Goal: Information Seeking & Learning: Learn about a topic

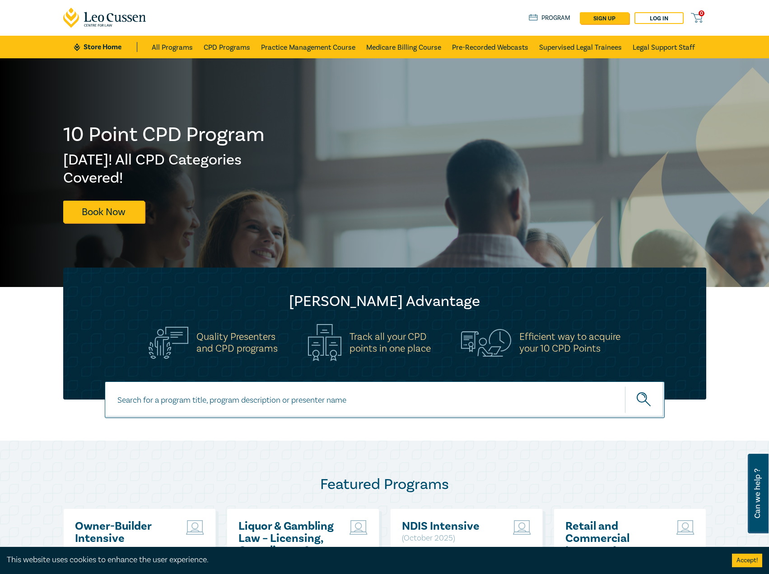
click at [102, 45] on link "Store Home" at bounding box center [105, 47] width 63 height 10
click at [373, 405] on input at bounding box center [385, 399] width 560 height 37
type input "i25062"
click at [625, 386] on button "submit" at bounding box center [645, 400] width 40 height 28
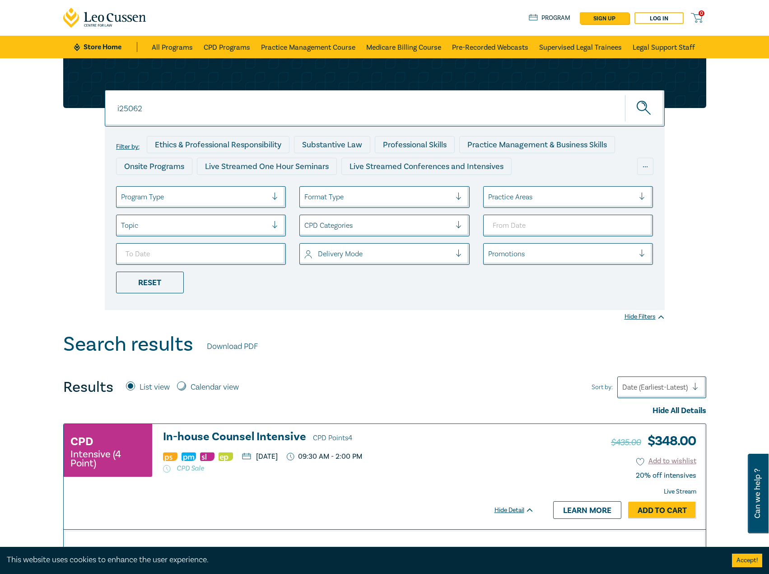
click at [280, 437] on h3 "In-house Counsel Intensive CPD Points 4" at bounding box center [348, 437] width 371 height 14
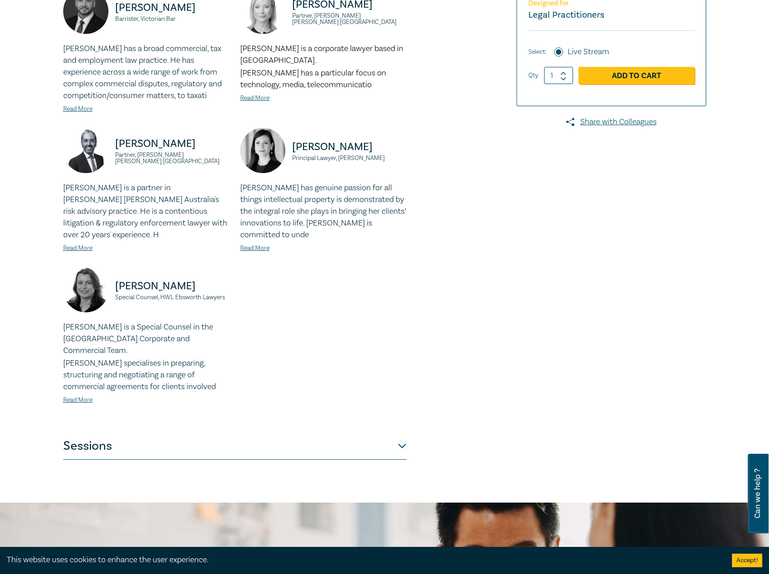
scroll to position [271, 0]
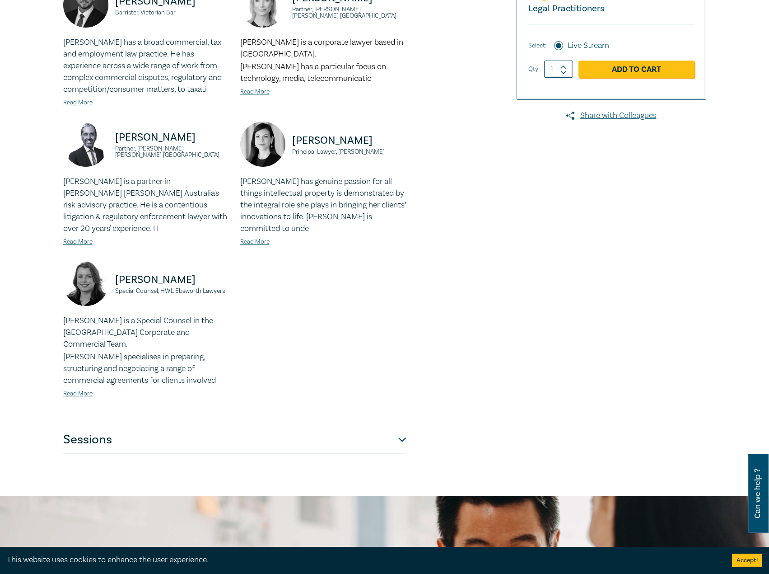
click at [261, 435] on button "Sessions" at bounding box center [234, 439] width 343 height 27
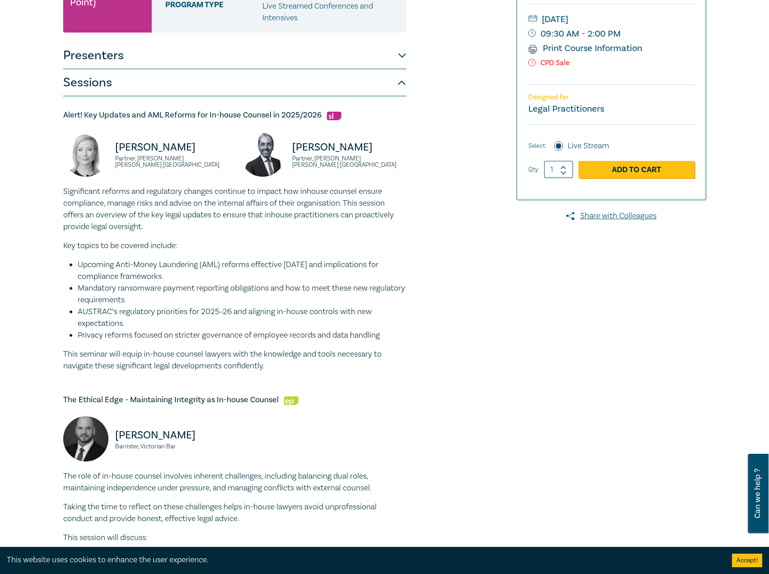
scroll to position [45, 0]
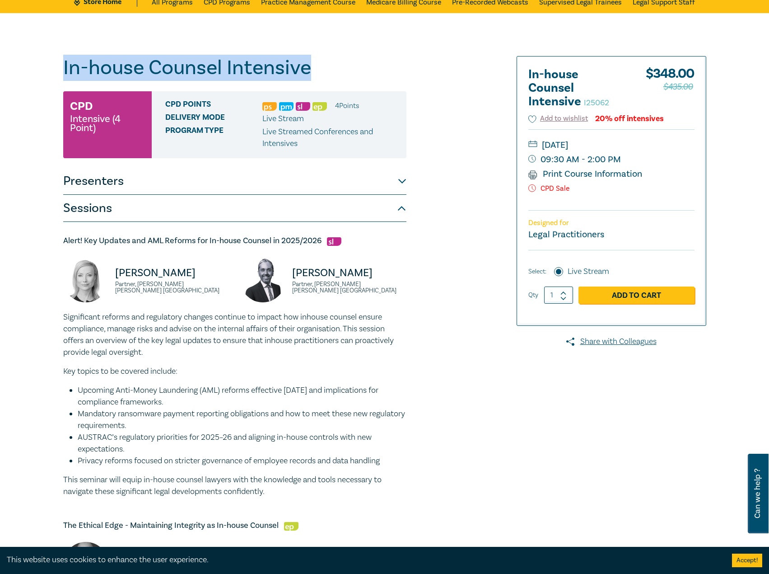
drag, startPoint x: 370, startPoint y: 76, endPoint x: 42, endPoint y: 71, distance: 327.9
copy h1 "In-house Counsel Intensive"
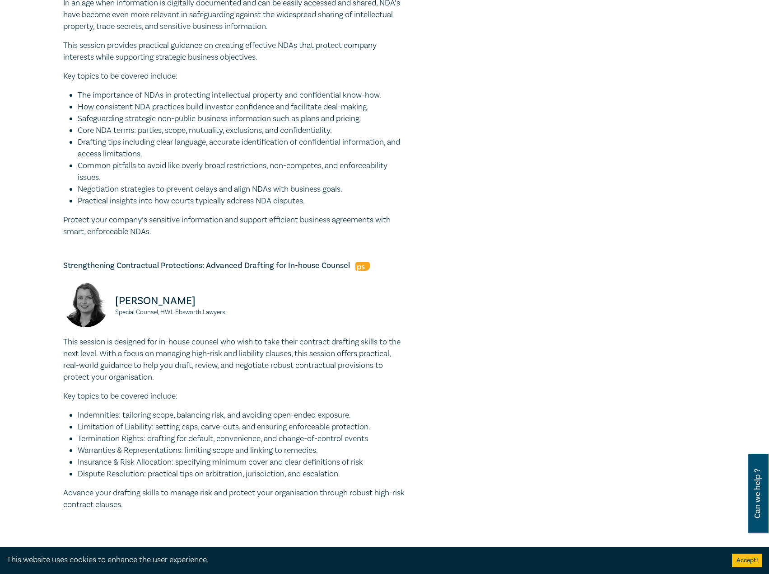
scroll to position [1039, 0]
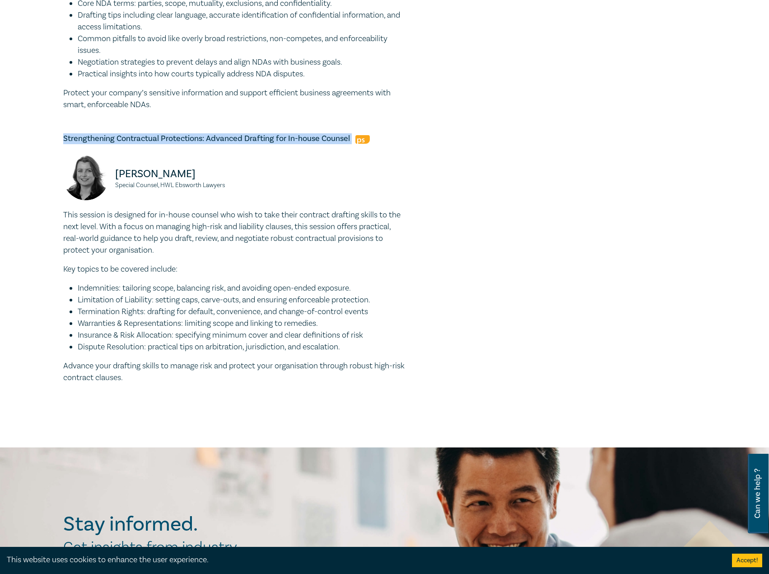
drag, startPoint x: 352, startPoint y: 140, endPoint x: 63, endPoint y: 134, distance: 289.1
copy h5 "Strengthening Contractual Protections: Advanced Drafting for In-house Counsel"
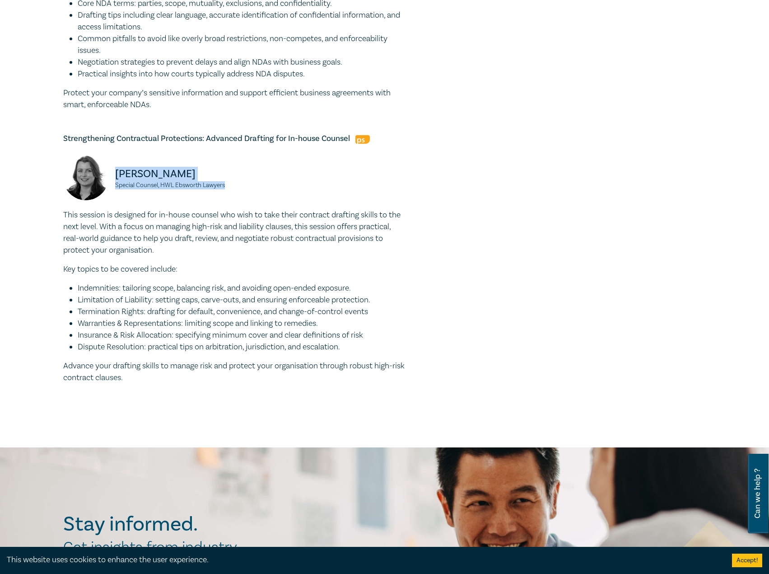
drag, startPoint x: 253, startPoint y: 192, endPoint x: 109, endPoint y: 175, distance: 145.5
click at [109, 175] on div "[PERSON_NAME] Special Counsel, HWL Ebsworth Lawyers" at bounding box center [235, 182] width 354 height 54
copy div "[PERSON_NAME] Special Counsel, HWL Ebsworth Lawyers"
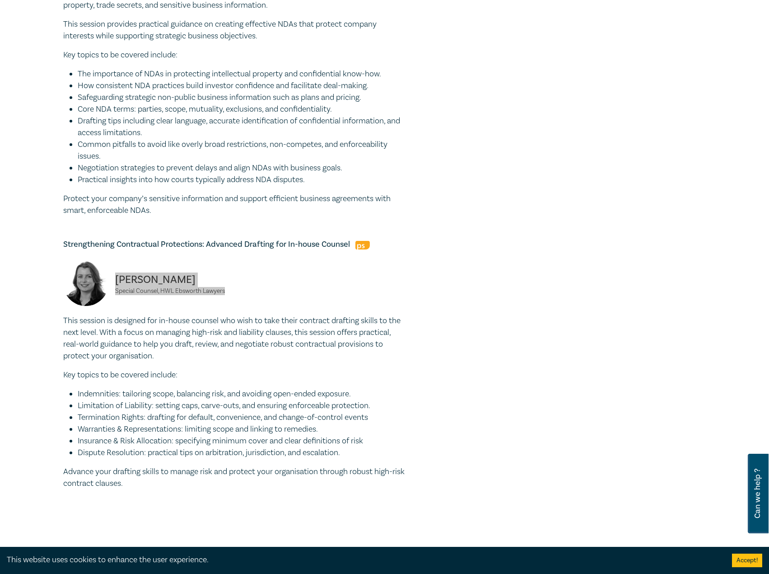
scroll to position [994, 0]
